Goal: Communication & Community: Answer question/provide support

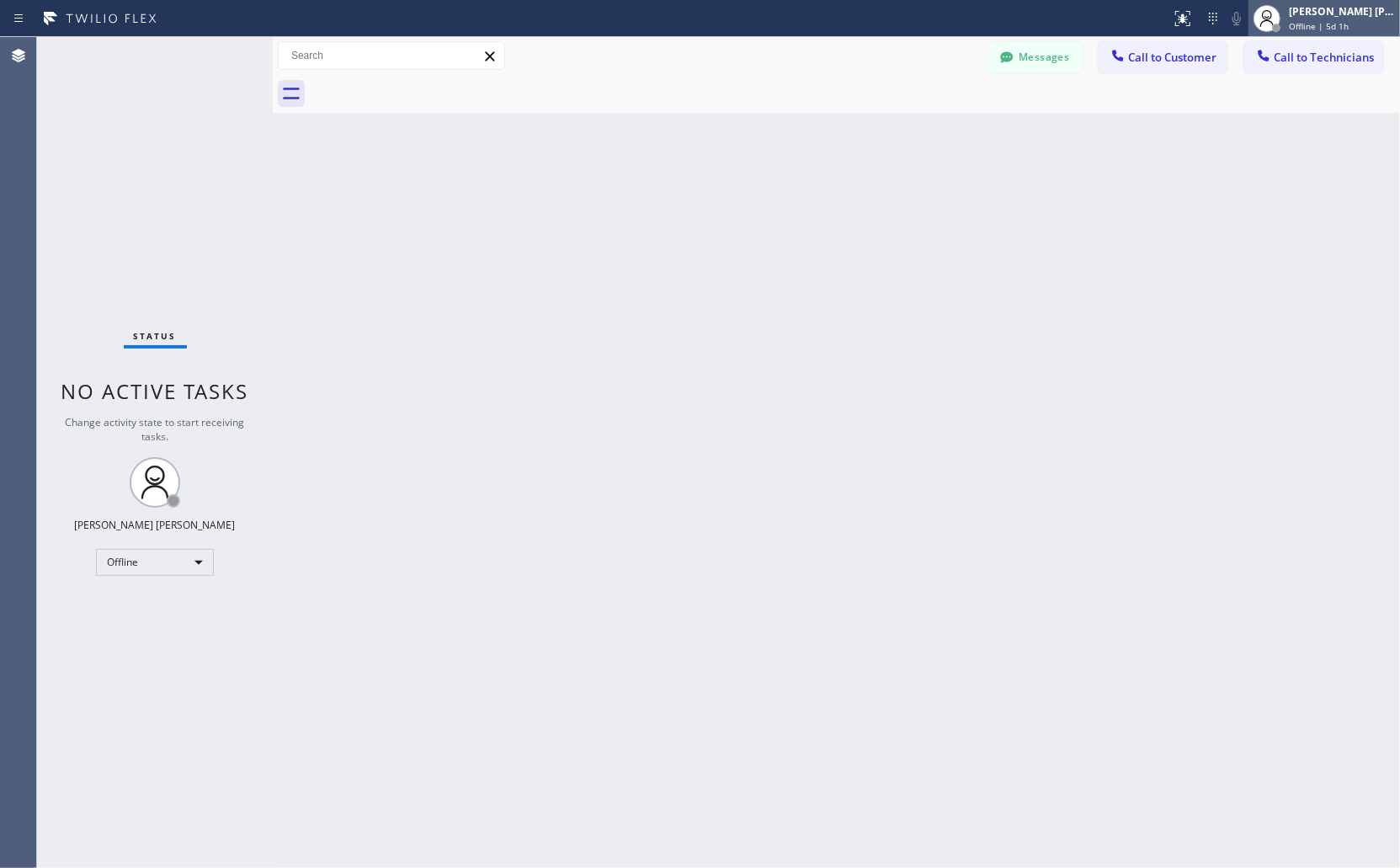
click at [1297, 25] on span "Offline | 5d 1h" at bounding box center [1318, 26] width 59 height 12
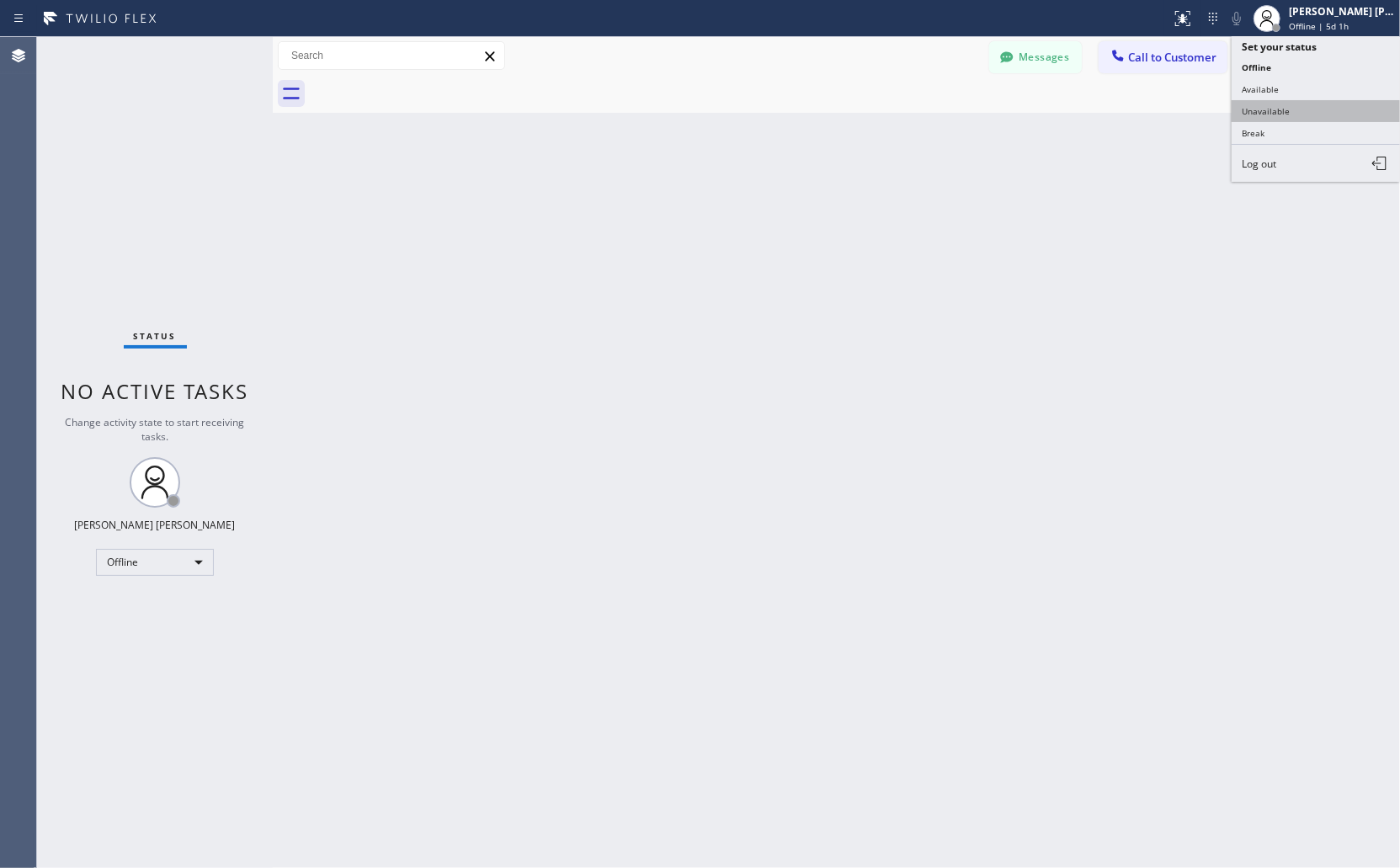
click at [1272, 104] on button "Unavailable" at bounding box center [1316, 110] width 168 height 22
click at [1181, 68] on button "Call to Customer" at bounding box center [1163, 57] width 129 height 32
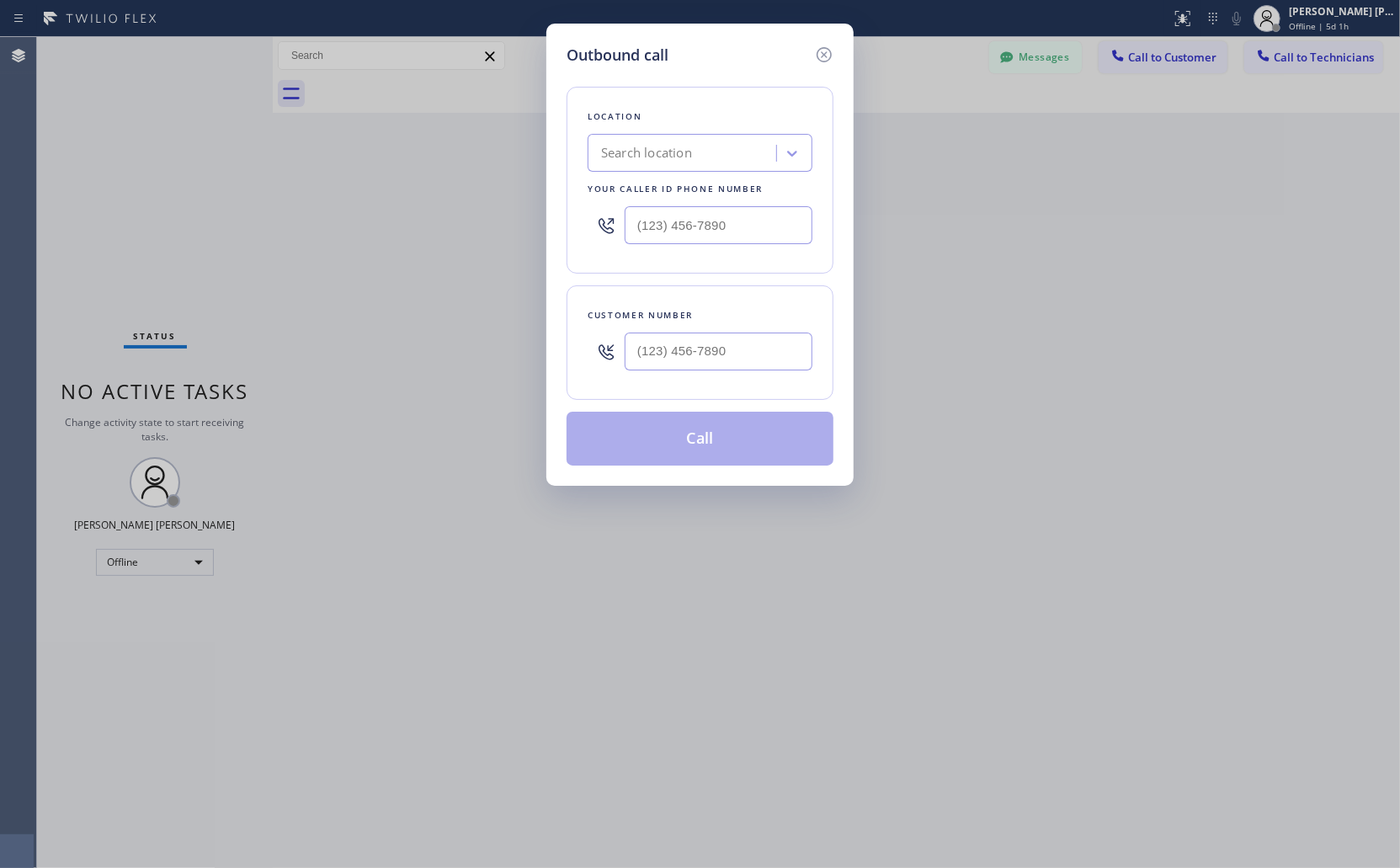
click at [1181, 68] on div "Outbound call Location Search location Your caller id phone number Customer num…" at bounding box center [700, 434] width 1400 height 868
click at [1181, 161] on div "Outbound call Location Search location Your caller id phone number Customer num…" at bounding box center [700, 434] width 1400 height 868
click at [822, 52] on icon at bounding box center [824, 55] width 16 height 16
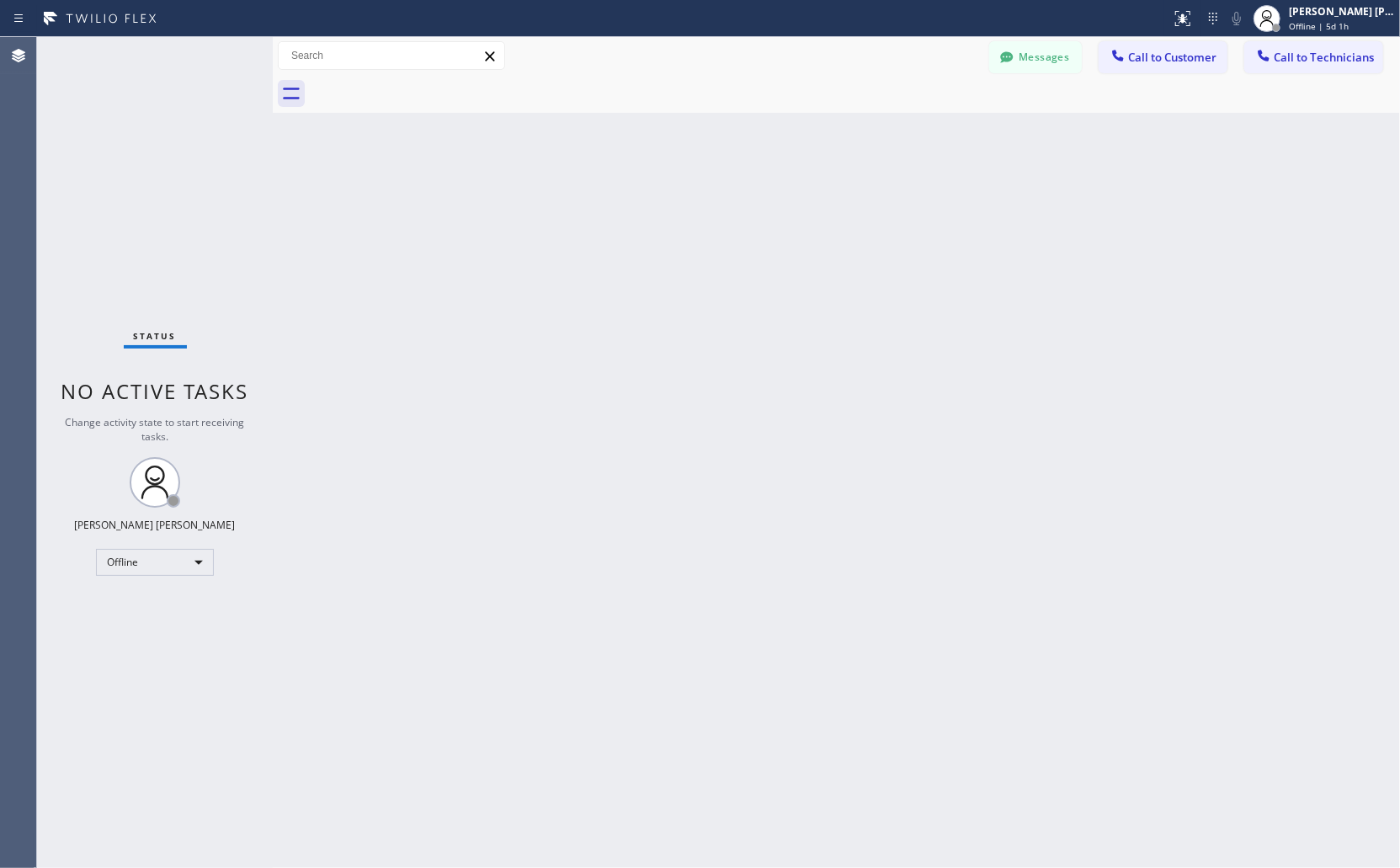
click at [1232, 67] on div "Messages Call to Customer Call to Technicians Outbound call Location Search loc…" at bounding box center [1194, 56] width 411 height 29
click at [1256, 59] on icon at bounding box center [1264, 56] width 17 height 17
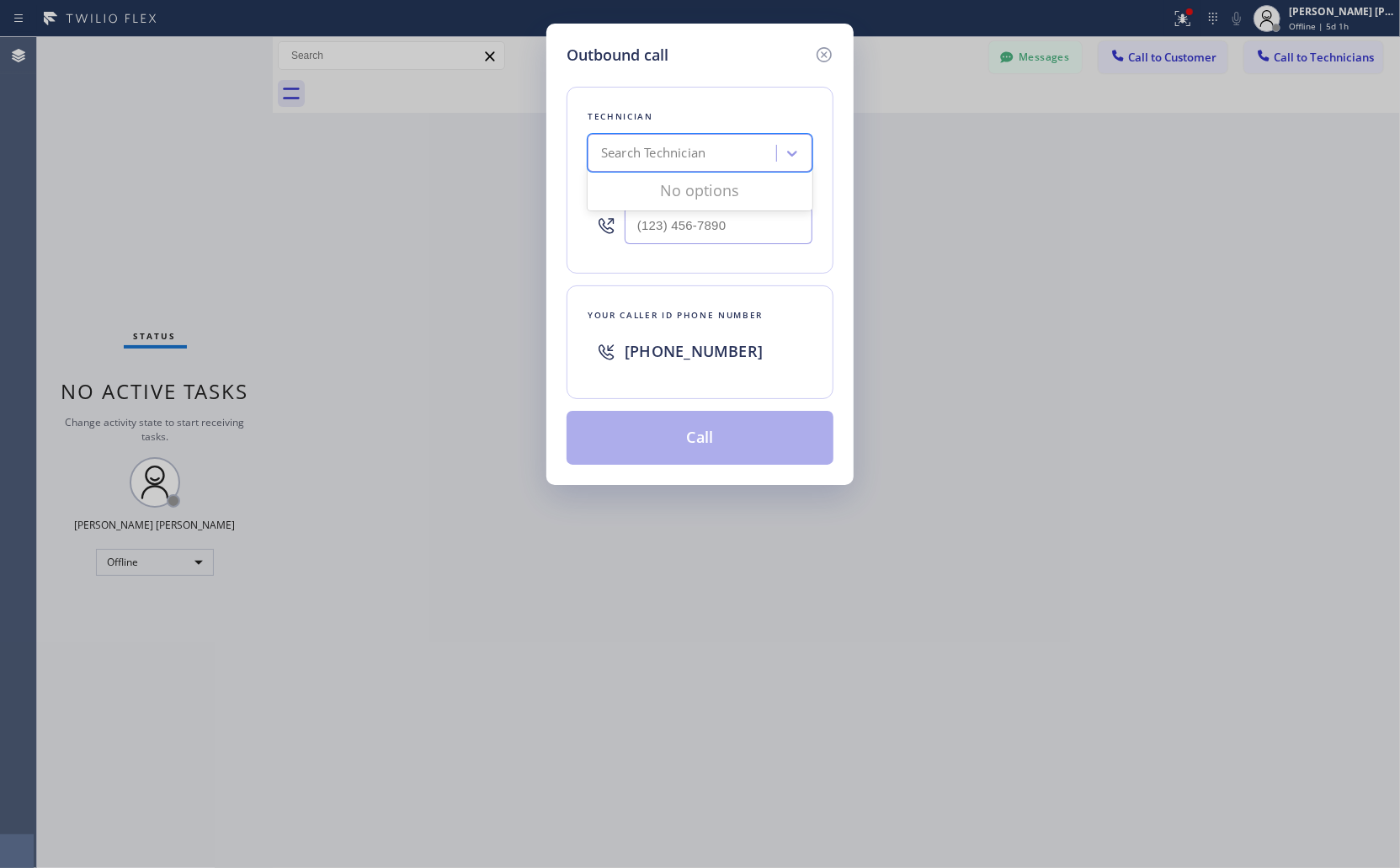
click at [731, 157] on div "Search Technician" at bounding box center [684, 153] width 184 height 29
type input "sevan"
click at [720, 182] on div "[PERSON_NAME]" at bounding box center [700, 188] width 225 height 30
type input "[PHONE_NUMBER]"
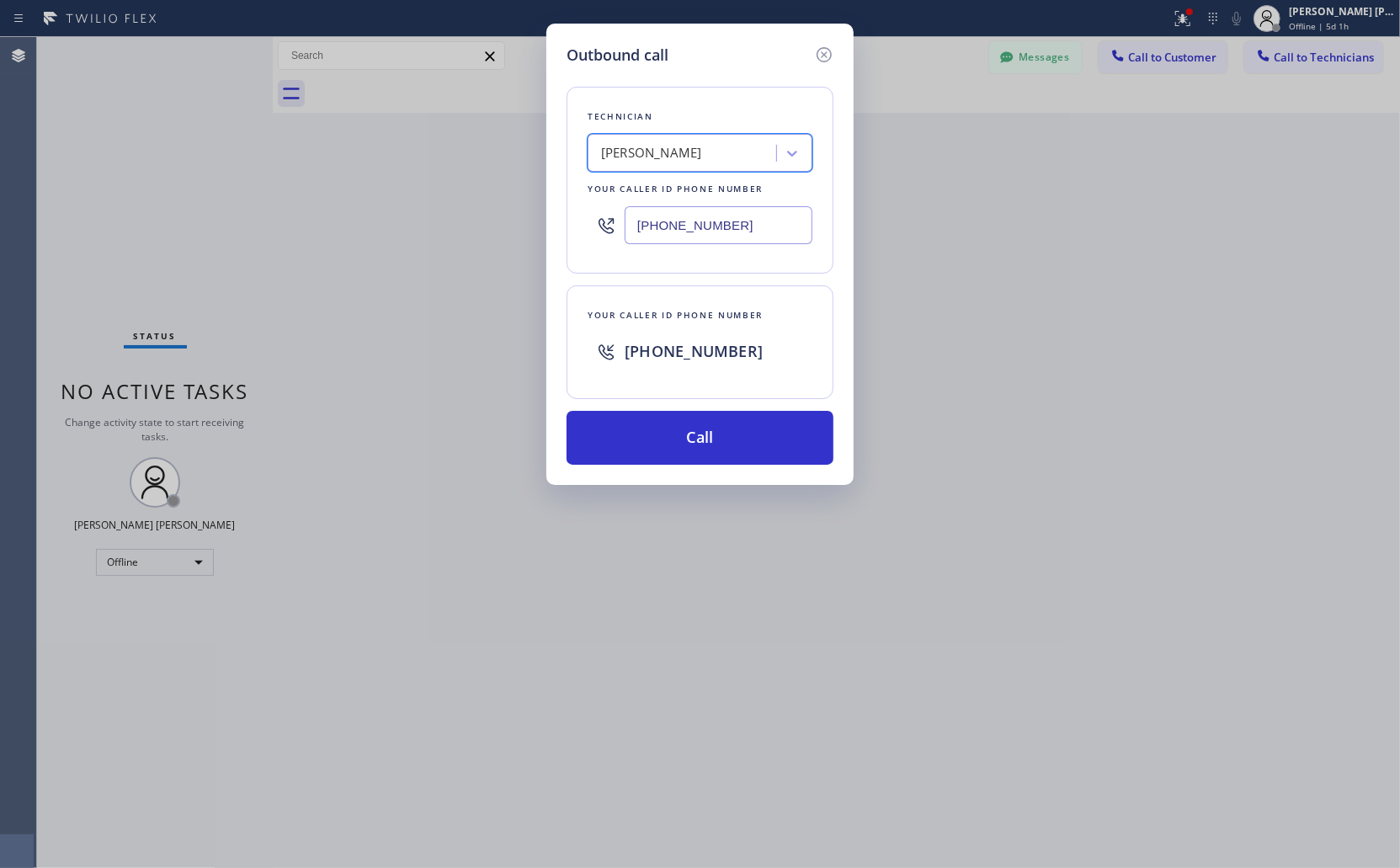
drag, startPoint x: 707, startPoint y: 438, endPoint x: 843, endPoint y: 67, distance: 395.1
click at [707, 436] on button "Call" at bounding box center [700, 438] width 267 height 54
click at [830, 41] on div "Outbound call Technician [PERSON_NAME] Your caller id phone number [PHONE_NUMBE…" at bounding box center [700, 253] width 308 height 461
click at [819, 52] on icon at bounding box center [824, 54] width 20 height 20
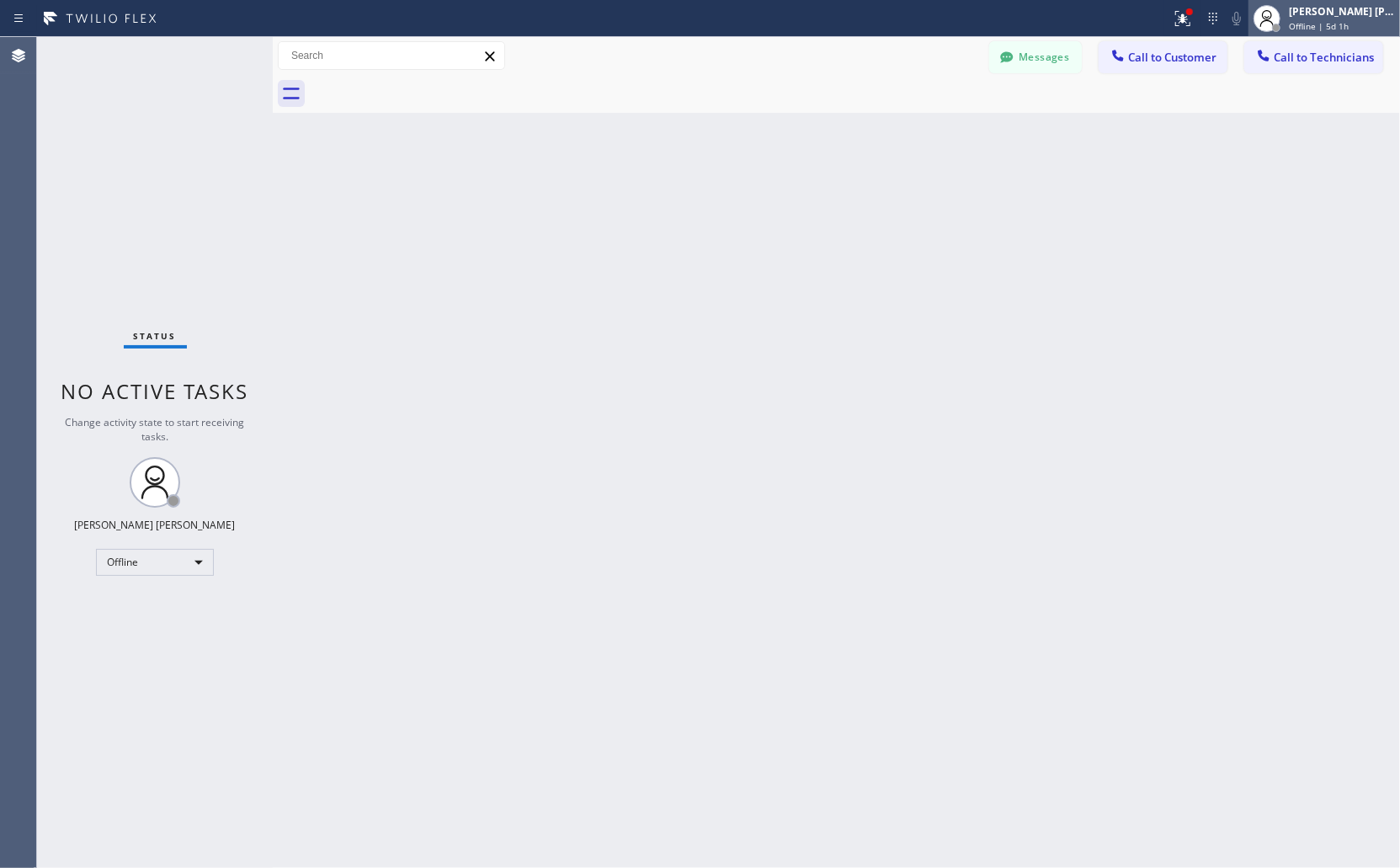
click at [1322, 18] on div "[PERSON_NAME] [PERSON_NAME] Offline | 5d 1h" at bounding box center [1342, 18] width 115 height 29
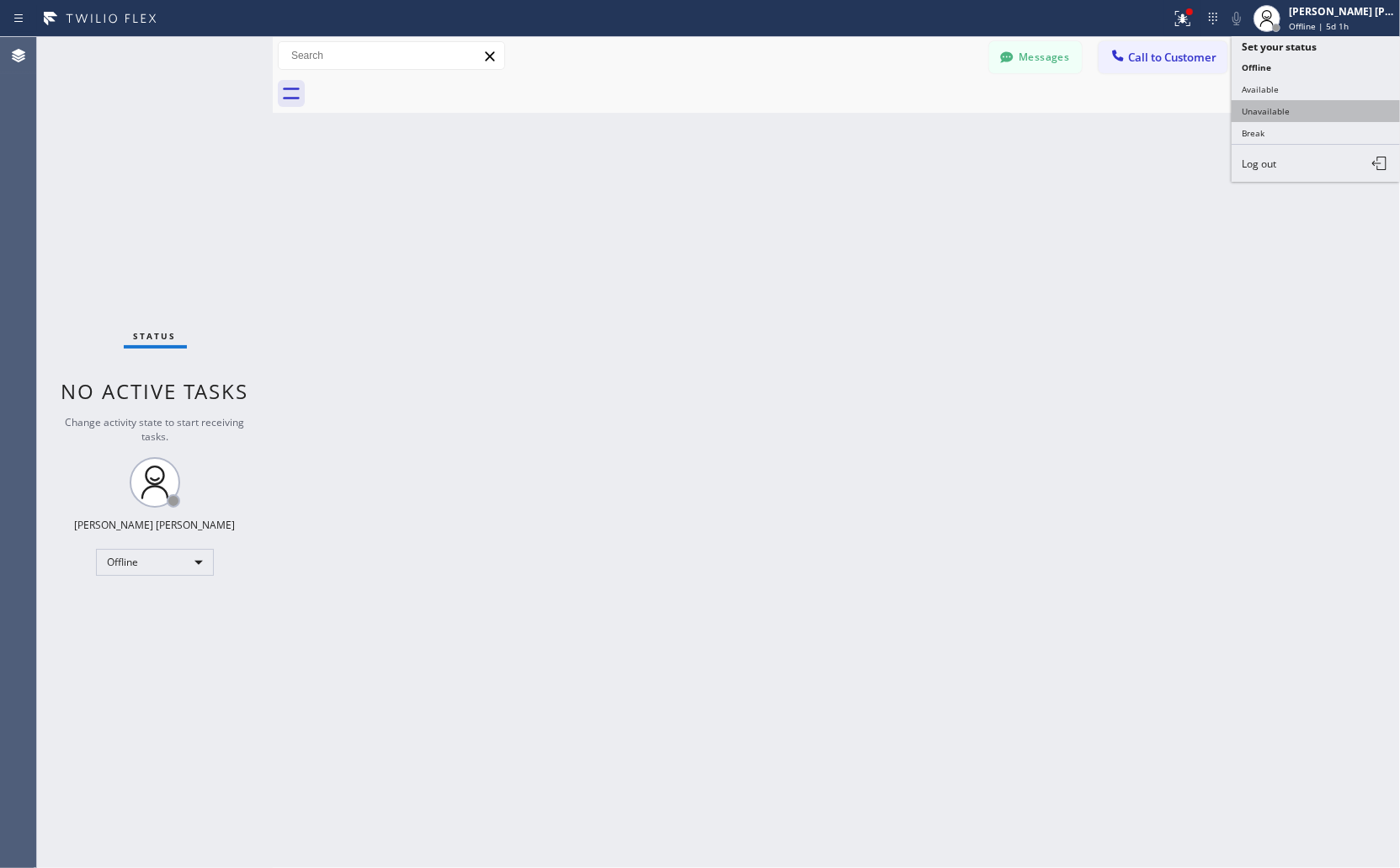
click at [1294, 105] on button "Unavailable" at bounding box center [1316, 110] width 168 height 22
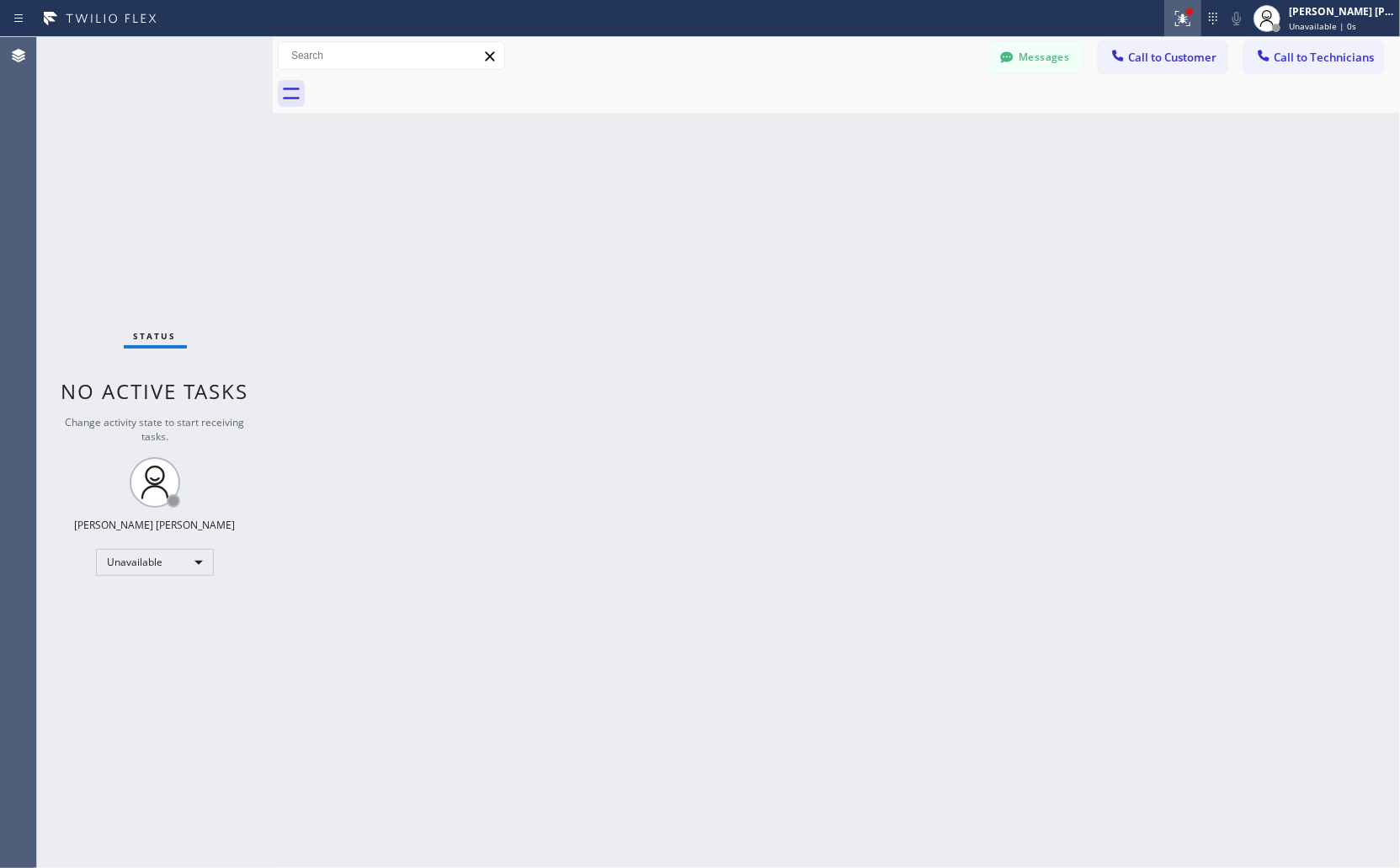
click at [1164, 17] on div at bounding box center [1182, 18] width 37 height 20
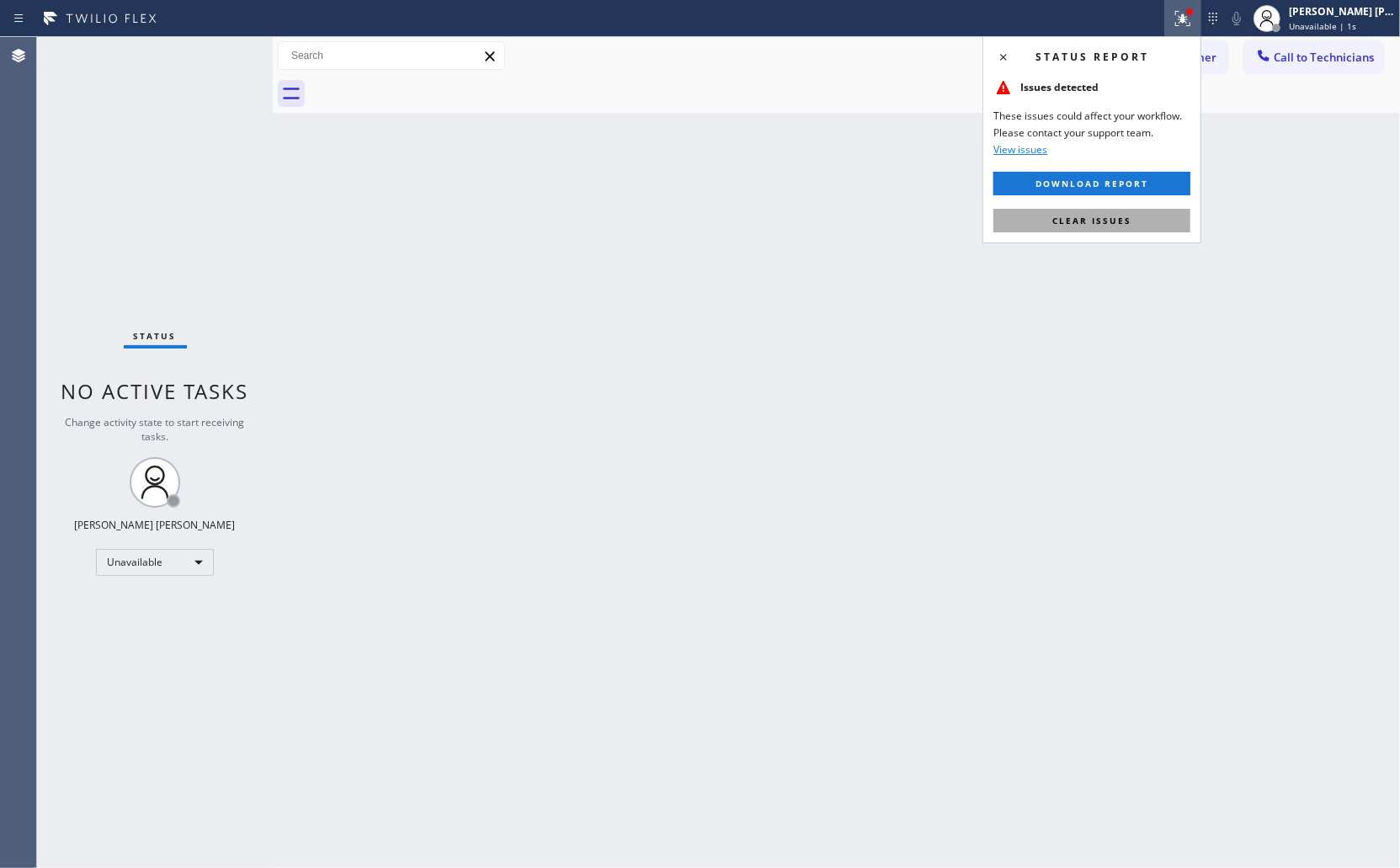
click at [1167, 223] on button "Clear issues" at bounding box center [1092, 220] width 197 height 23
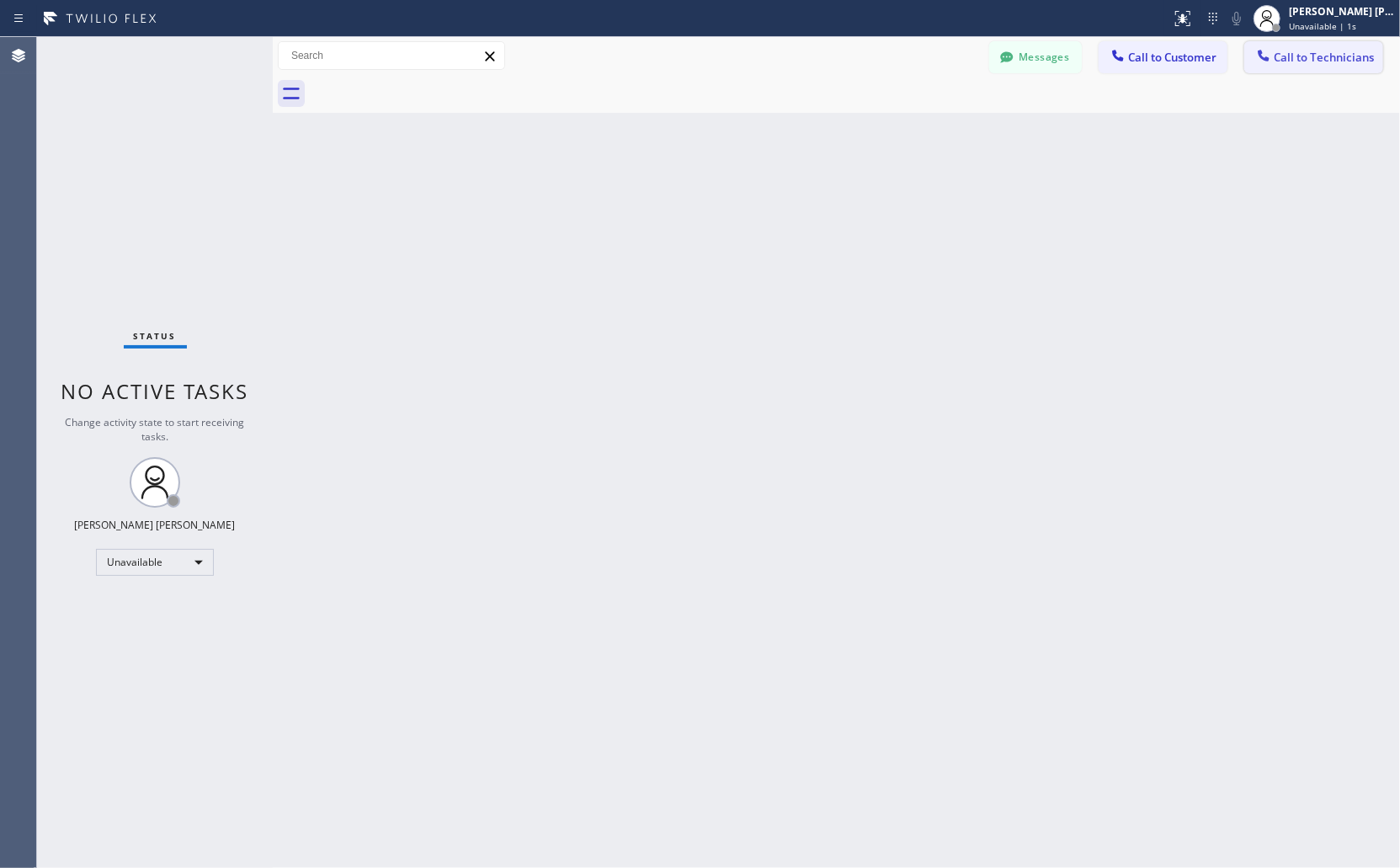
click at [1304, 57] on span "Call to Technicians" at bounding box center [1323, 58] width 100 height 16
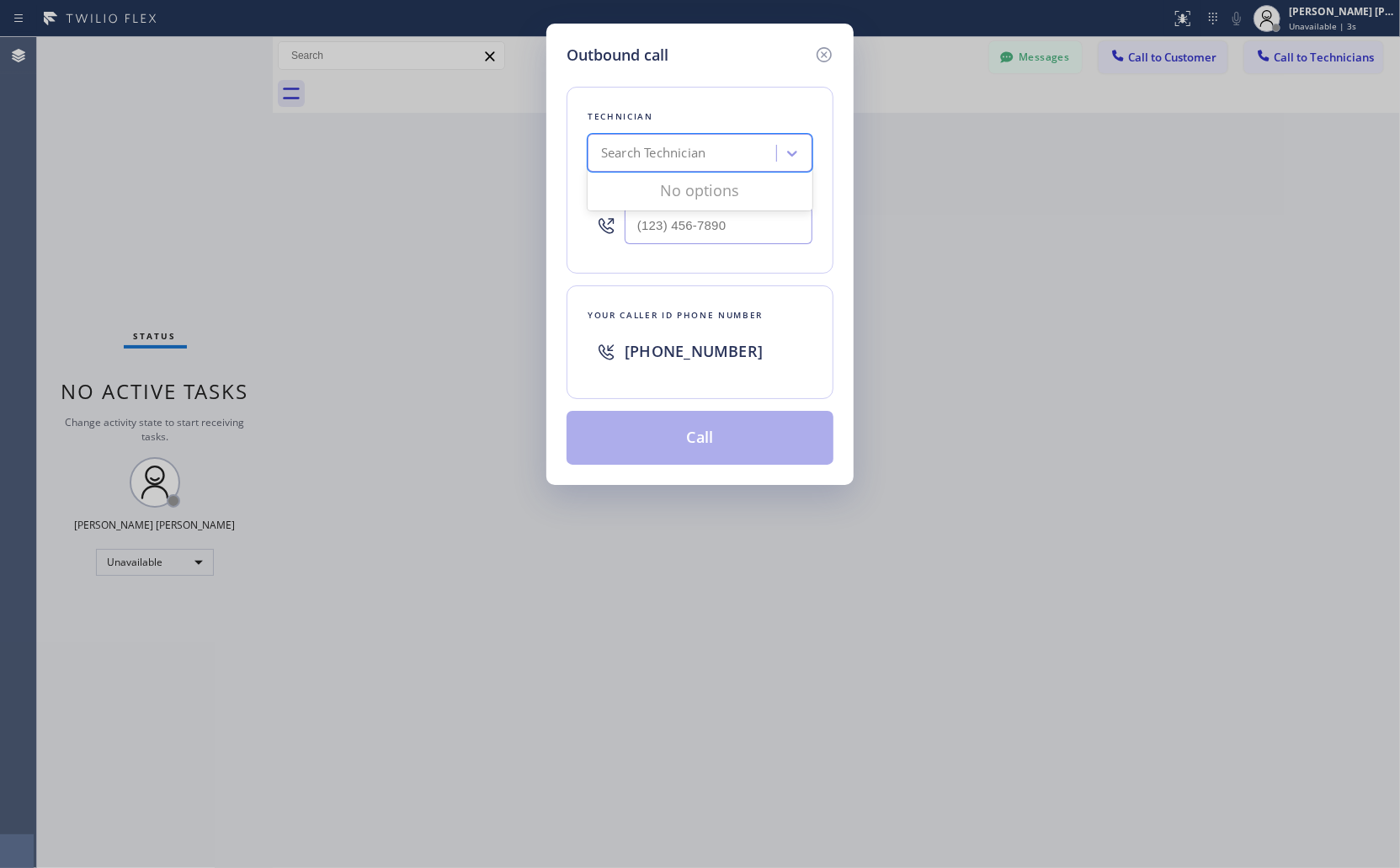
click at [704, 154] on div "Search Technician" at bounding box center [653, 153] width 104 height 19
type input "sevan"
click at [719, 191] on div "[PERSON_NAME]" at bounding box center [700, 188] width 225 height 30
type input "[PHONE_NUMBER]"
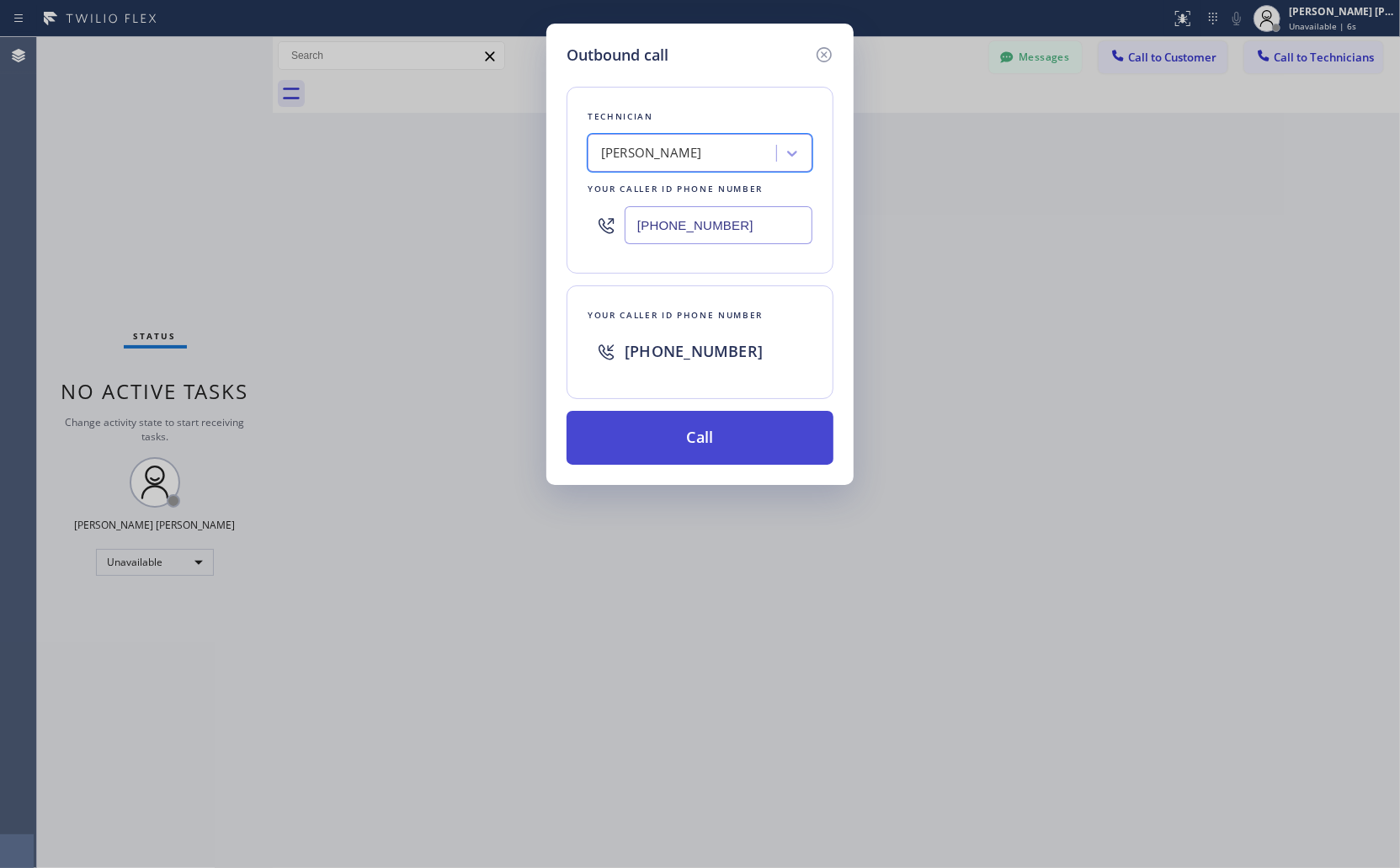
click at [705, 434] on button "Call" at bounding box center [700, 438] width 267 height 54
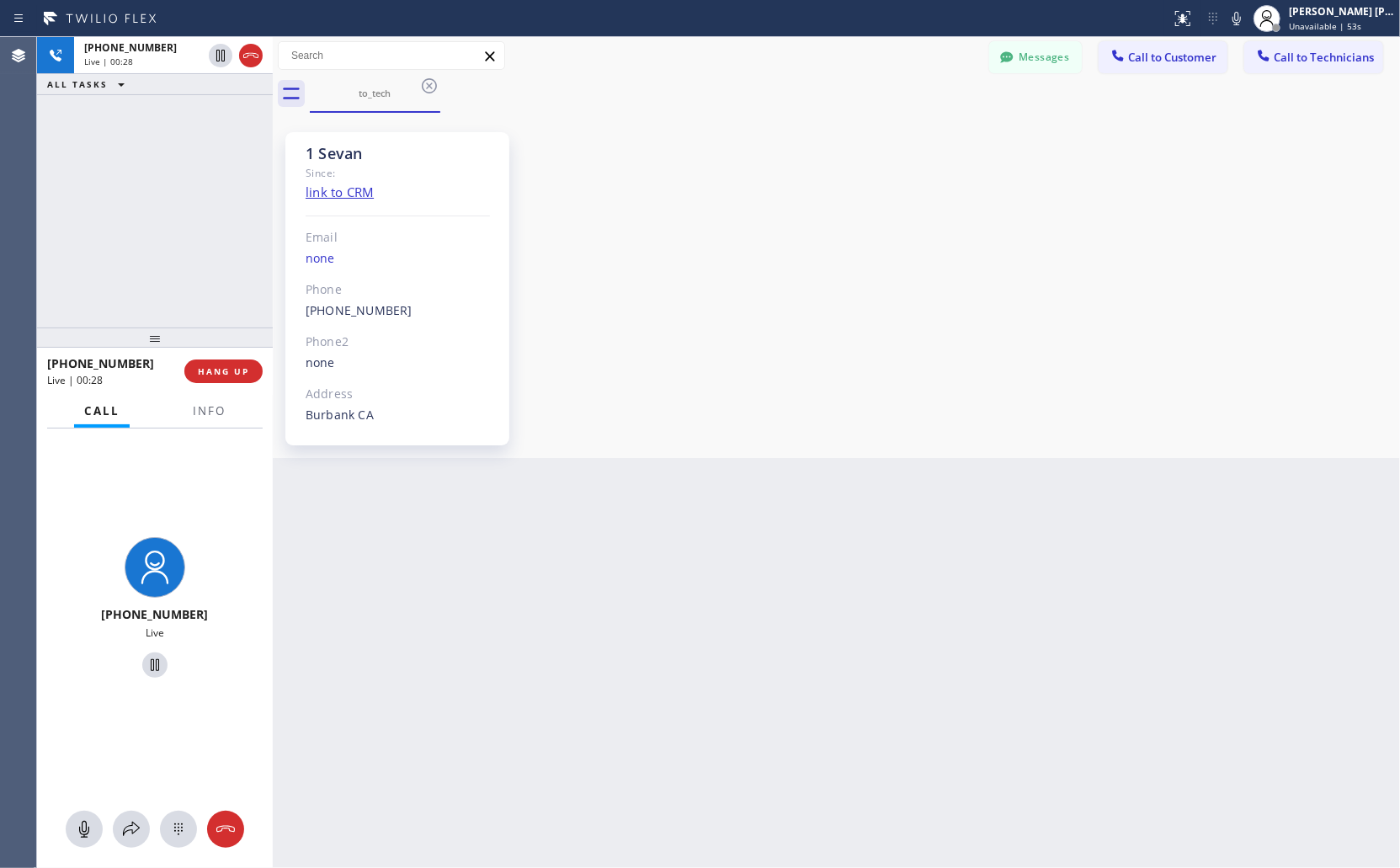
click at [1364, 130] on div "1 Sevan Since: link to CRM Email none Phone [PHONE_NUMBER] Outbound call Techni…" at bounding box center [836, 285] width 1119 height 337
click at [981, 432] on div "1 Sevan Since: link to CRM Email none Phone [PHONE_NUMBER] Outbound call Techni…" at bounding box center [836, 285] width 1119 height 337
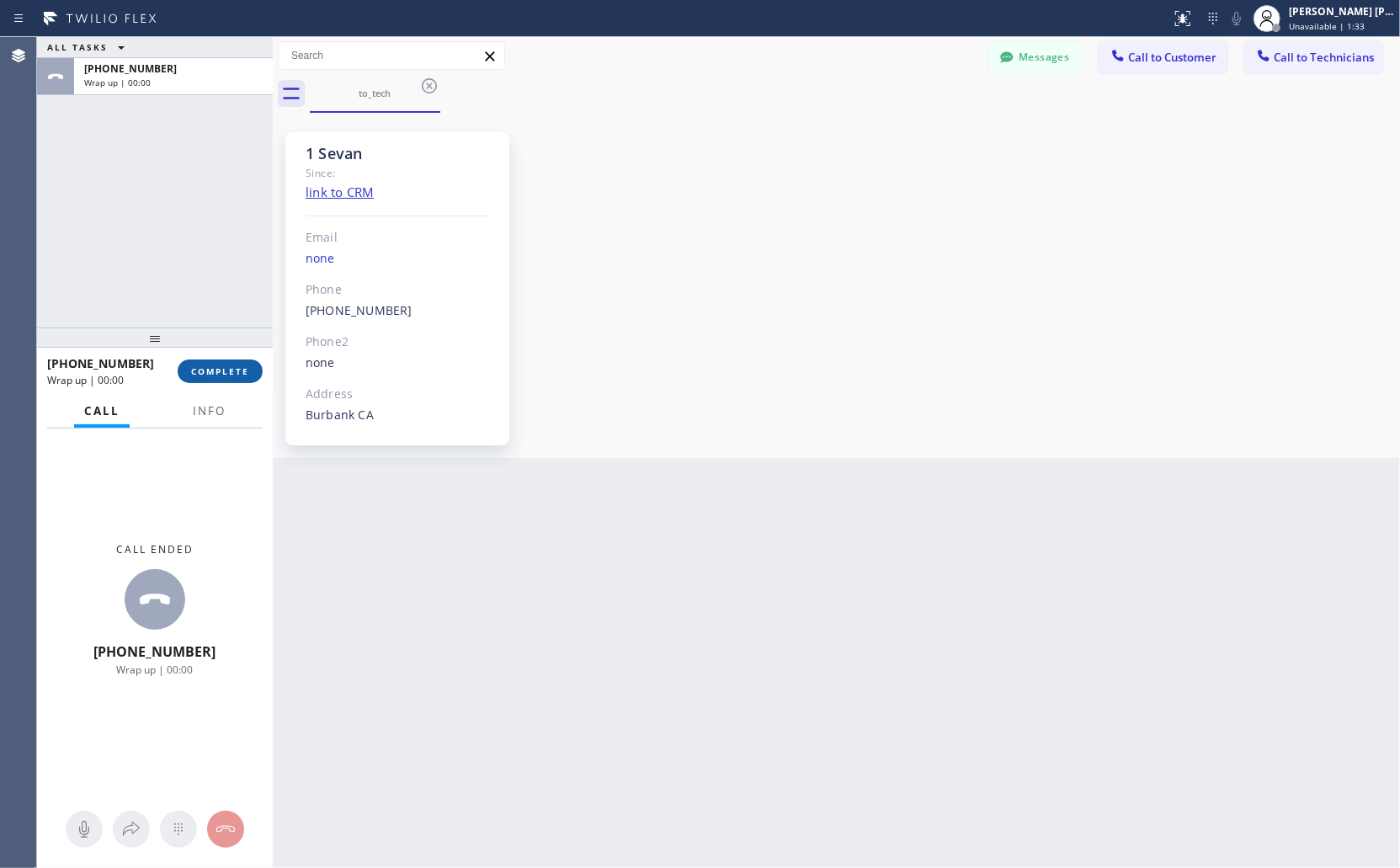
click at [226, 369] on span "COMPLETE" at bounding box center [220, 372] width 58 height 12
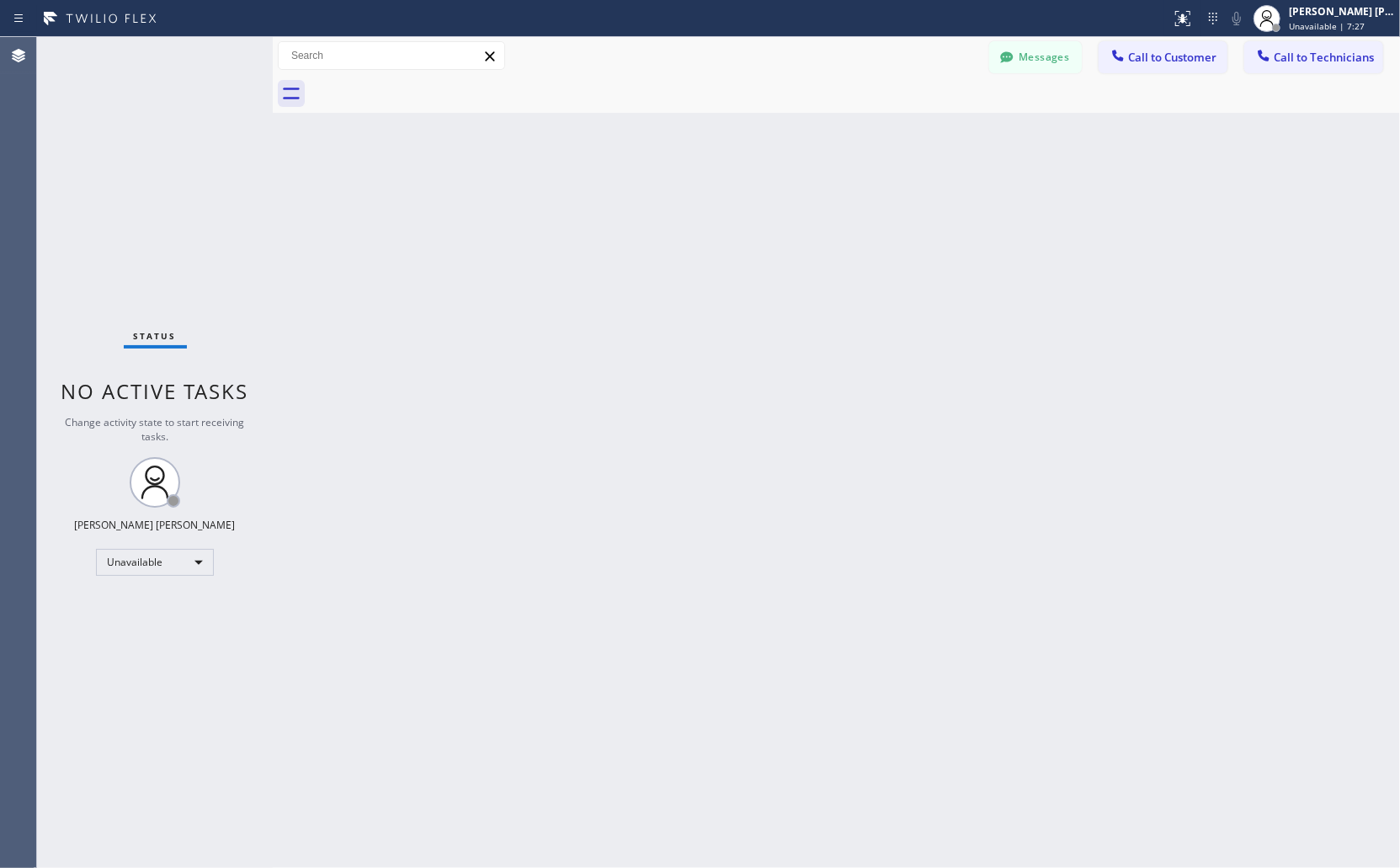
click at [983, 391] on div "Back to Dashboard Change Sender ID Customers Technicians KD Krissy Do [DATE] 02…" at bounding box center [837, 453] width 1127 height 831
click at [927, 586] on div "Back to Dashboard Change Sender ID Customers Technicians KD Krissy Do [DATE] 02…" at bounding box center [837, 453] width 1127 height 831
click at [1353, 27] on span "Unavailable | 11:14" at bounding box center [1329, 26] width 81 height 12
click at [1349, 54] on div "Status report No issues detected If you experience an issue, please download th…" at bounding box center [700, 434] width 1400 height 868
click at [1349, 62] on span "Call to Technicians" at bounding box center [1323, 58] width 100 height 16
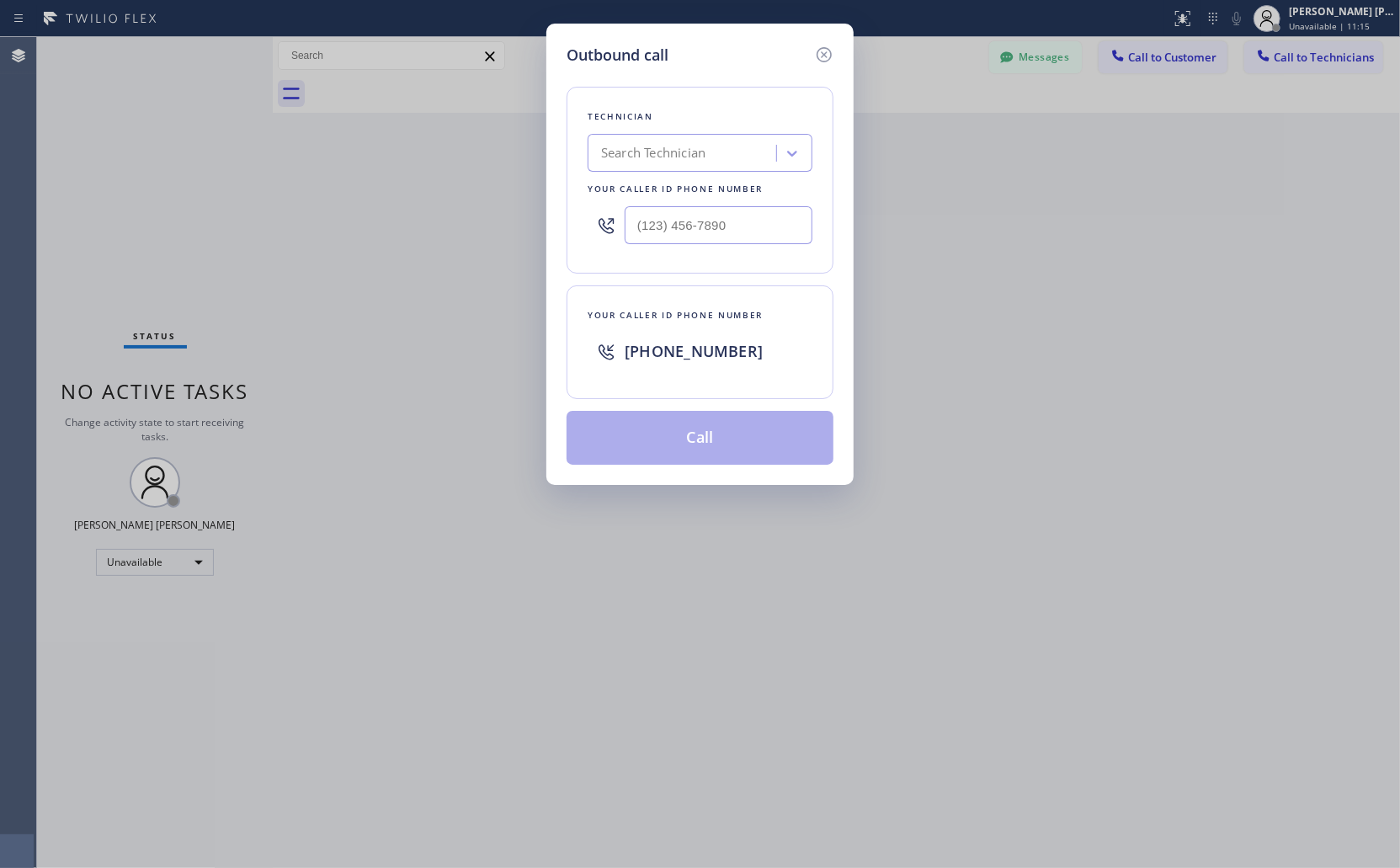
drag, startPoint x: 1349, startPoint y: 62, endPoint x: 1340, endPoint y: 132, distance: 70.6
click at [1345, 95] on div "Outbound call Technician Search Technician Your caller id phone number Your cal…" at bounding box center [700, 434] width 1400 height 868
click at [829, 53] on icon at bounding box center [824, 54] width 20 height 20
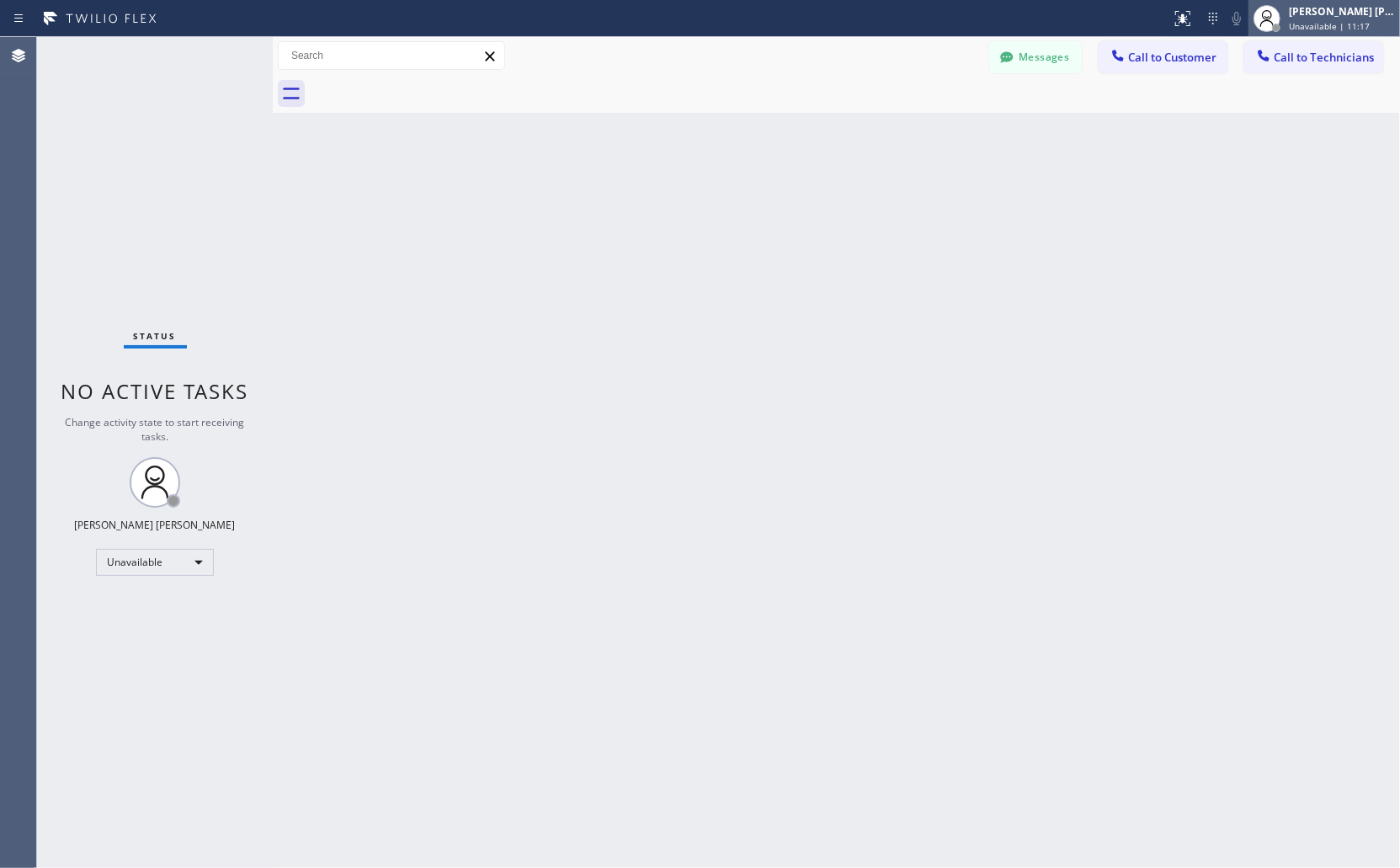
click at [1305, 23] on span "Unavailable | 11:17" at bounding box center [1329, 26] width 81 height 12
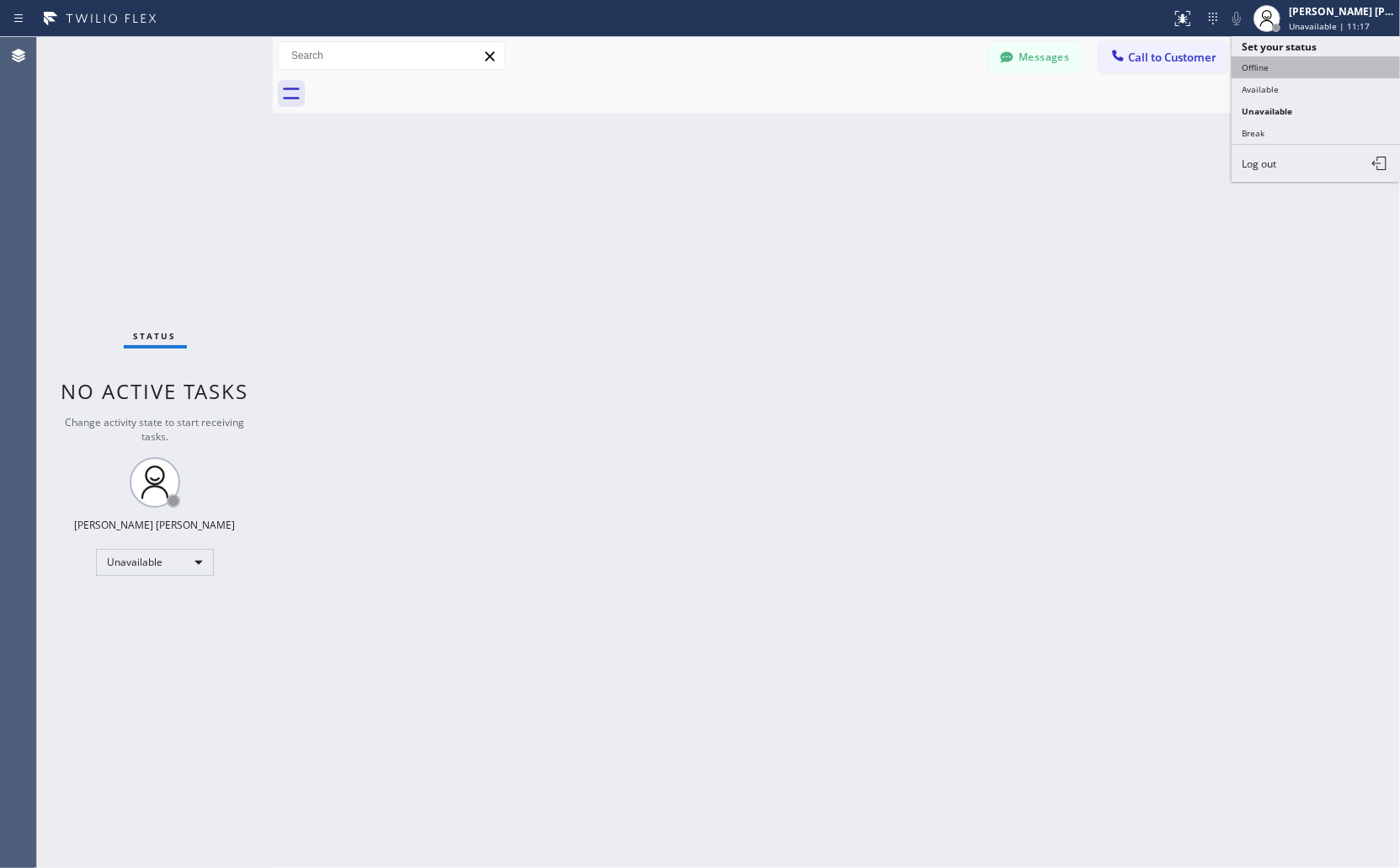
click at [1331, 64] on button "Offline" at bounding box center [1316, 66] width 168 height 22
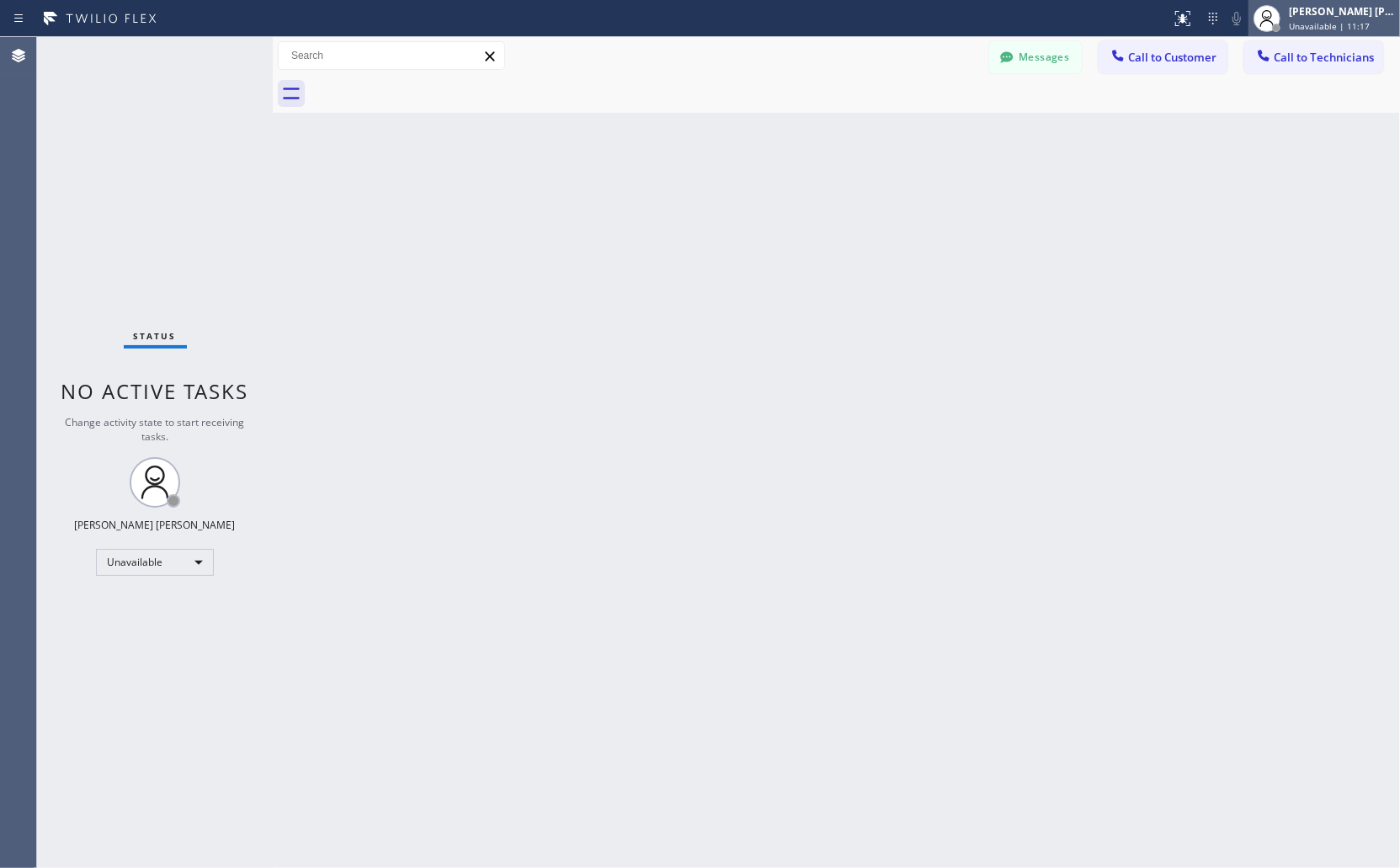
click at [1336, 17] on div "[PERSON_NAME] [PERSON_NAME]" at bounding box center [1341, 11] width 106 height 15
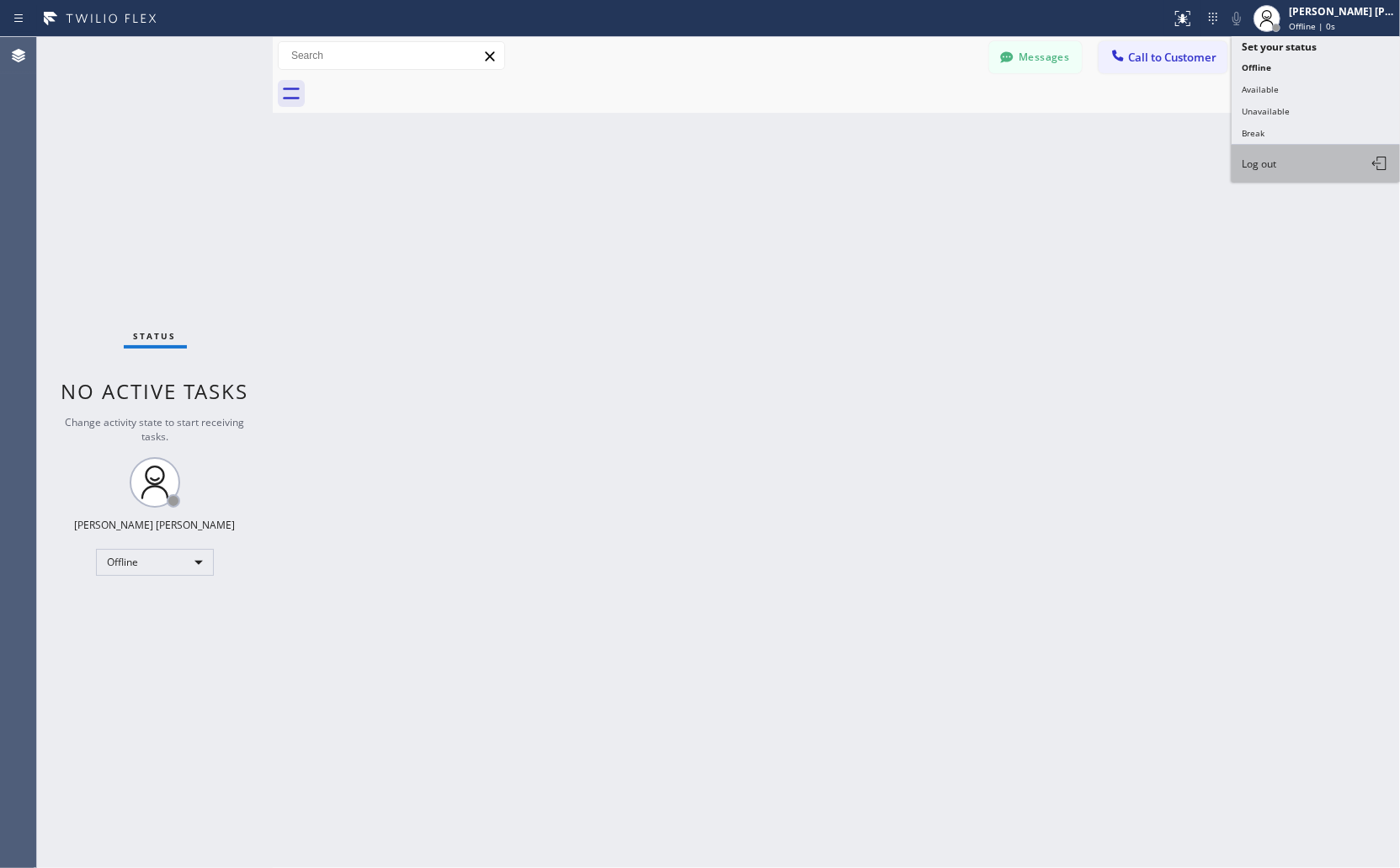
click at [1347, 165] on button "Log out" at bounding box center [1316, 163] width 168 height 37
